Goal: Transaction & Acquisition: Book appointment/travel/reservation

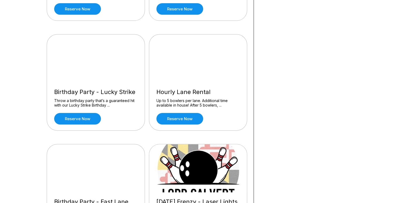
scroll to position [134, 0]
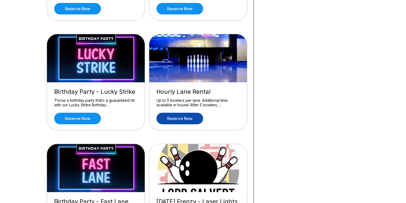
click at [192, 119] on link "Reserve now" at bounding box center [180, 118] width 47 height 11
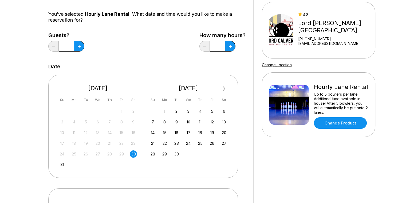
scroll to position [53, 0]
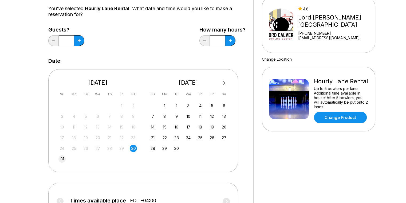
click at [62, 158] on div "31" at bounding box center [61, 158] width 7 height 7
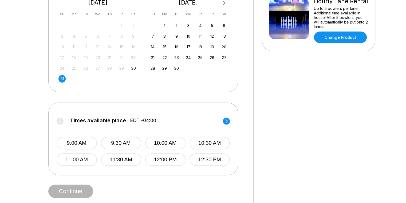
click at [225, 121] on circle at bounding box center [226, 121] width 7 height 7
click at [124, 141] on button "1:30 PM" at bounding box center [121, 143] width 40 height 13
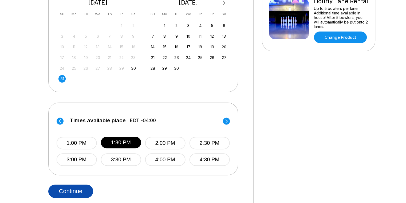
click at [66, 186] on button "Continue" at bounding box center [70, 191] width 45 height 13
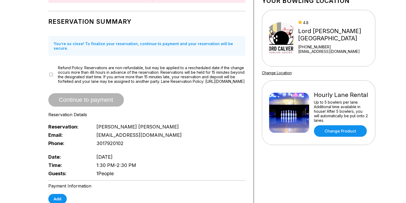
scroll to position [80, 0]
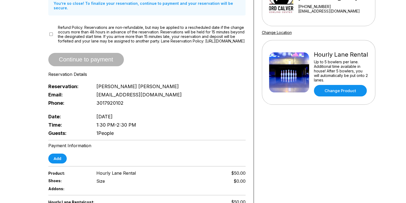
click at [105, 132] on span "1 People" at bounding box center [104, 133] width 17 height 6
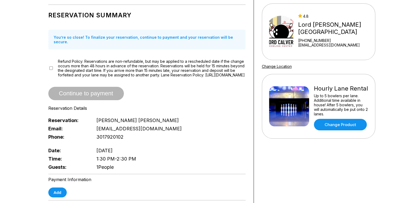
scroll to position [0, 0]
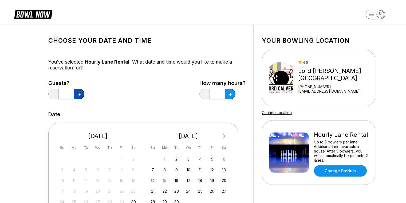
click at [80, 93] on icon at bounding box center [79, 94] width 3 height 3
type input "*"
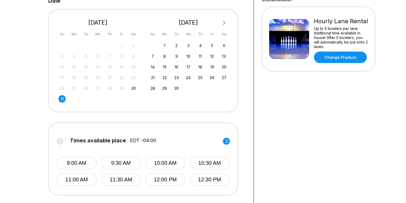
scroll to position [160, 0]
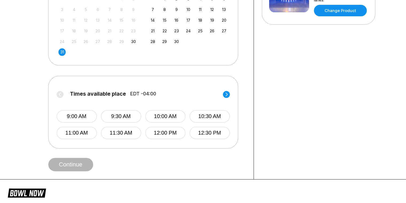
click at [226, 93] on circle at bounding box center [226, 94] width 7 height 7
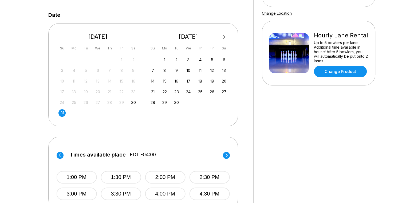
scroll to position [134, 0]
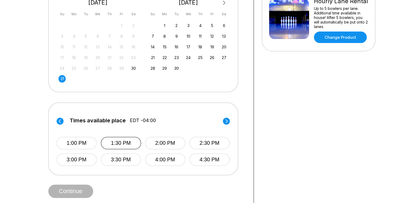
click at [125, 140] on button "1:30 PM" at bounding box center [121, 143] width 40 height 13
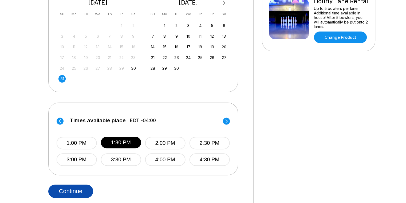
click at [84, 190] on button "Continue" at bounding box center [70, 191] width 45 height 13
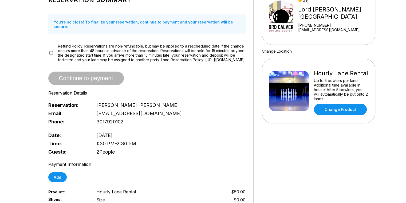
scroll to position [0, 0]
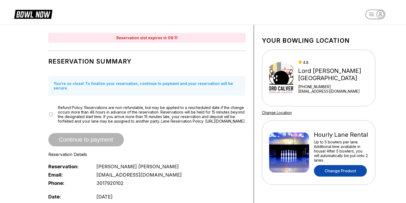
click at [342, 169] on link "Change Product" at bounding box center [340, 170] width 53 height 11
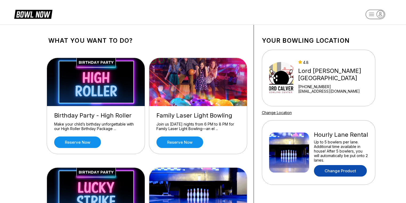
click at [342, 169] on link "Change Product" at bounding box center [340, 170] width 53 height 11
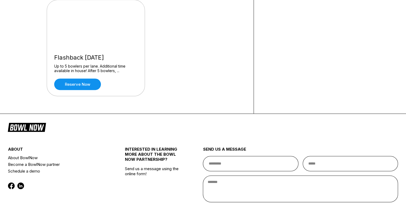
scroll to position [427, 0]
